Goal: Find specific page/section: Find specific page/section

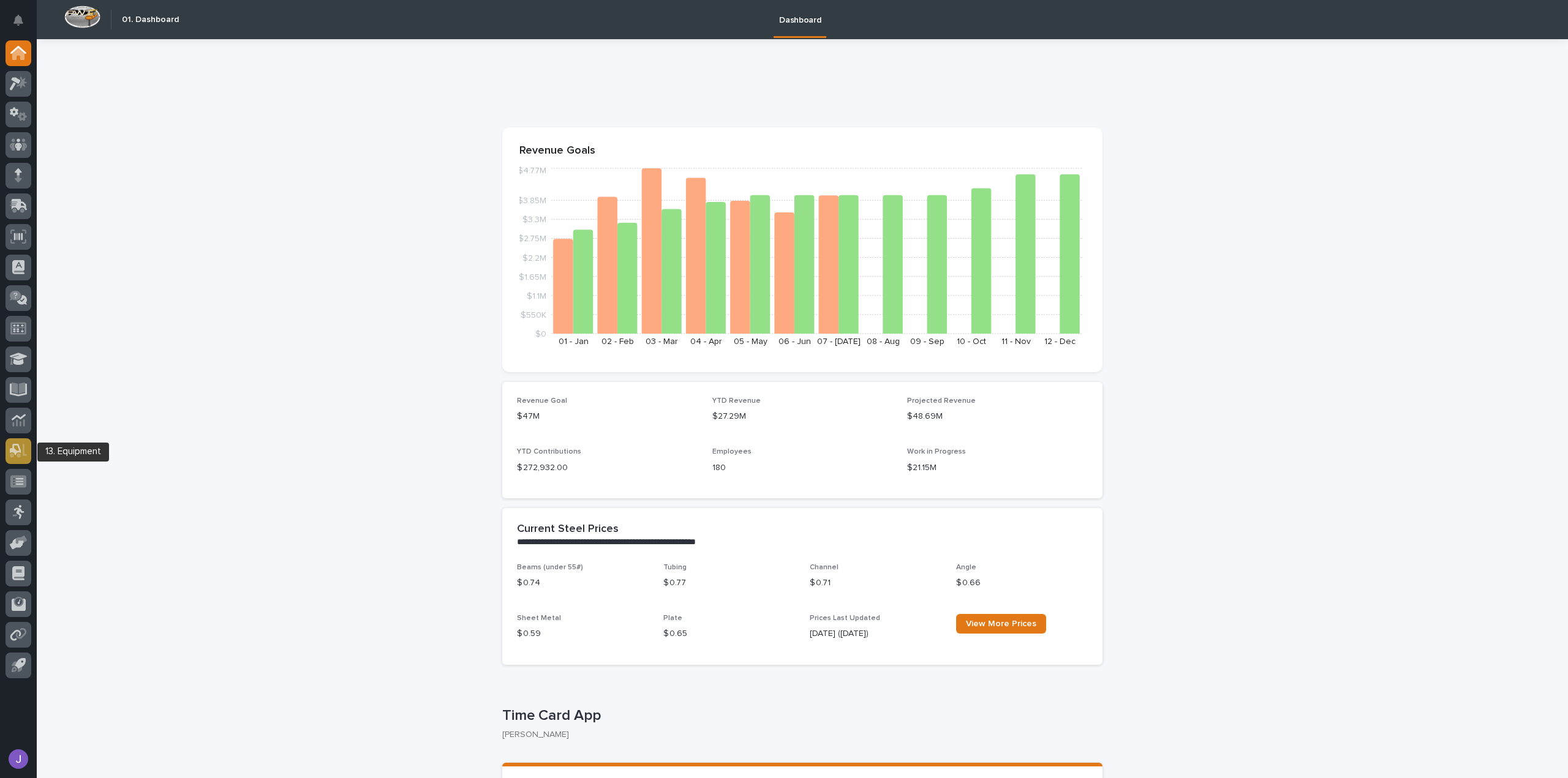
click at [14, 449] on icon at bounding box center [16, 449] width 11 height 11
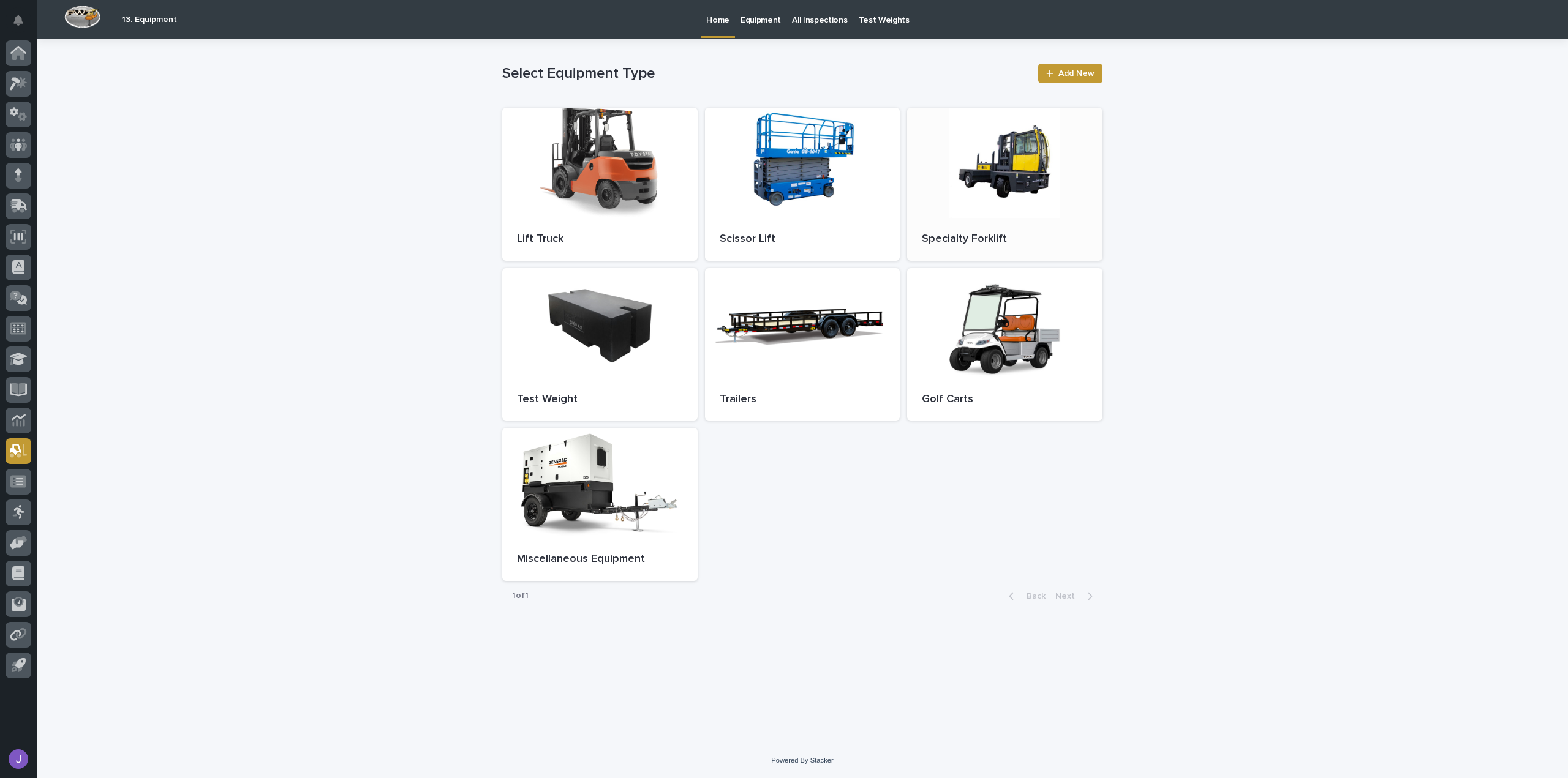
click at [992, 223] on div "Specialty Forklift" at bounding box center [1005, 239] width 196 height 43
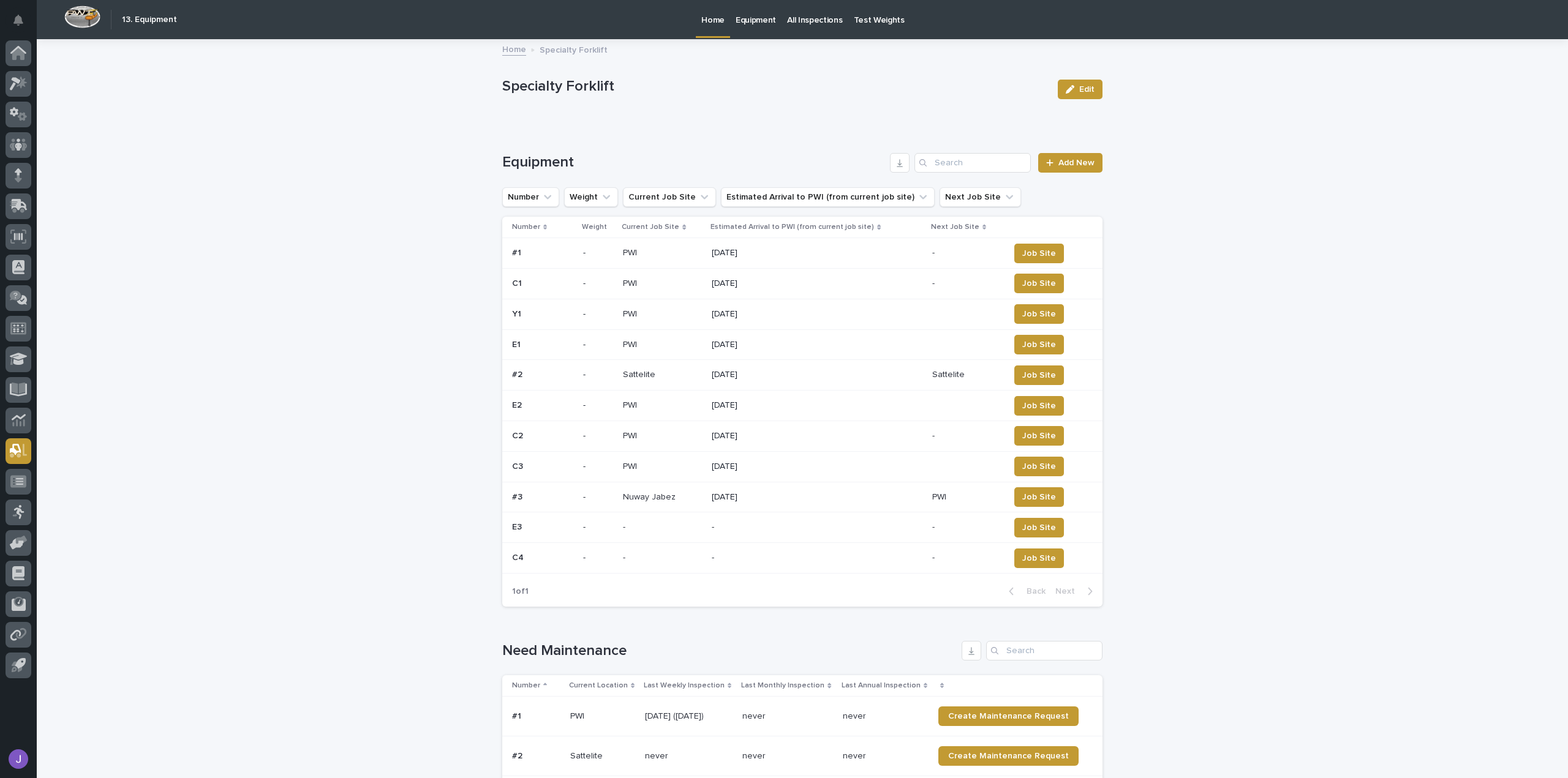
click at [690, 378] on p at bounding box center [662, 375] width 79 height 11
click at [584, 501] on div "-" at bounding box center [599, 497] width 31 height 20
